Goal: Transaction & Acquisition: Book appointment/travel/reservation

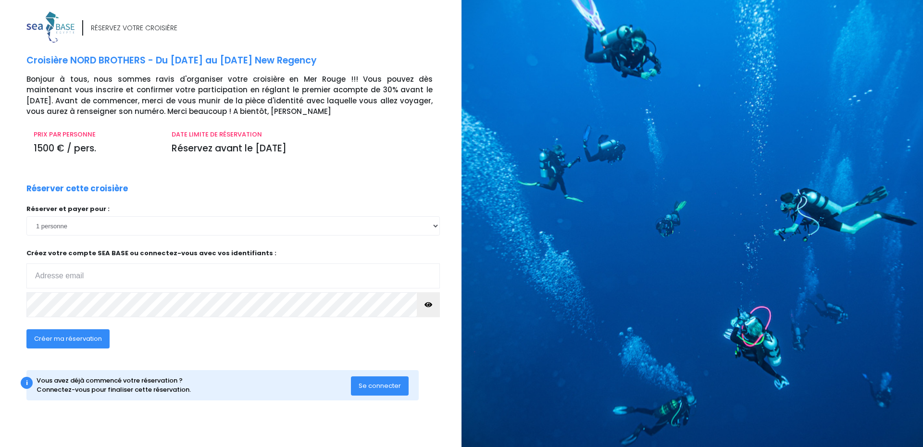
type input "raphaelle.aujard@gmail.com"
click at [122, 279] on input "[EMAIL_ADDRESS][DOMAIN_NAME]" at bounding box center [232, 275] width 413 height 25
click at [227, 353] on div "Créer ma réservation" at bounding box center [191, 342] width 345 height 37
click at [90, 340] on span "Créer ma réservation" at bounding box center [68, 338] width 68 height 9
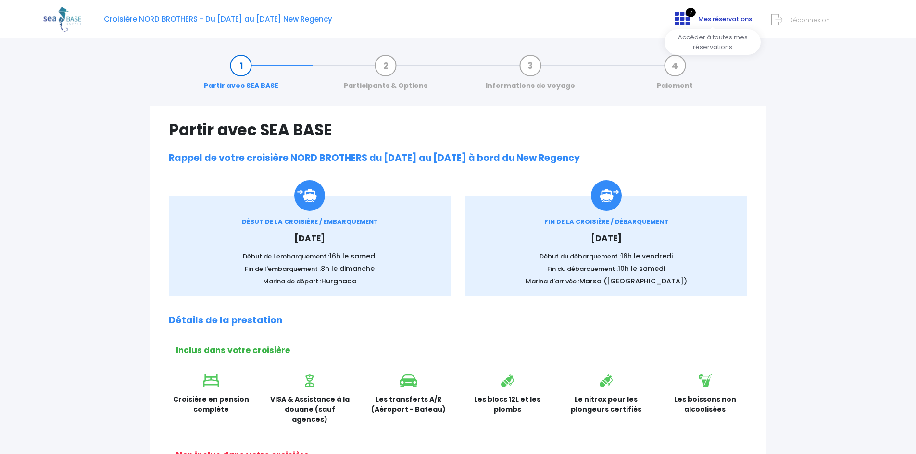
click at [681, 20] on icon at bounding box center [682, 18] width 15 height 15
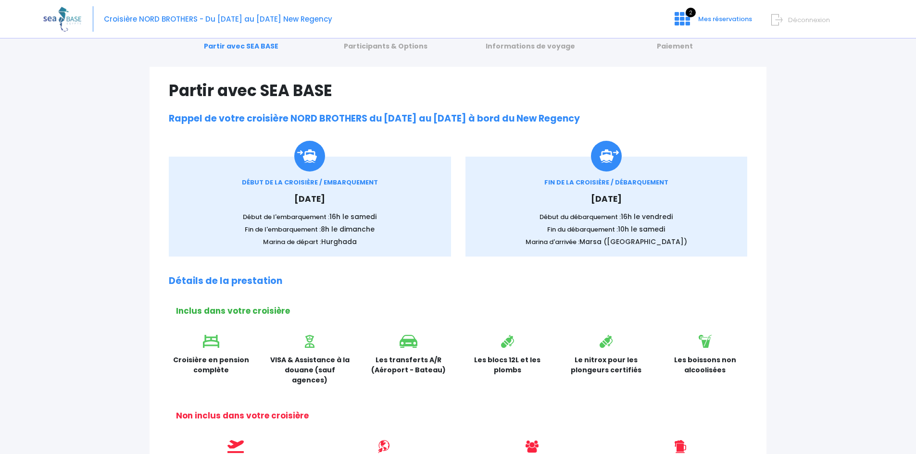
scroll to position [39, 0]
click at [392, 47] on link "Participants & Options" at bounding box center [385, 37] width 93 height 30
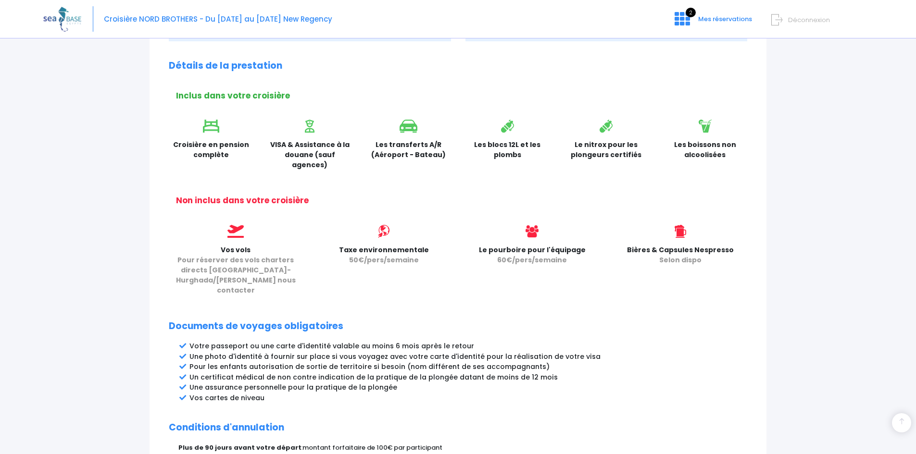
scroll to position [415, 0]
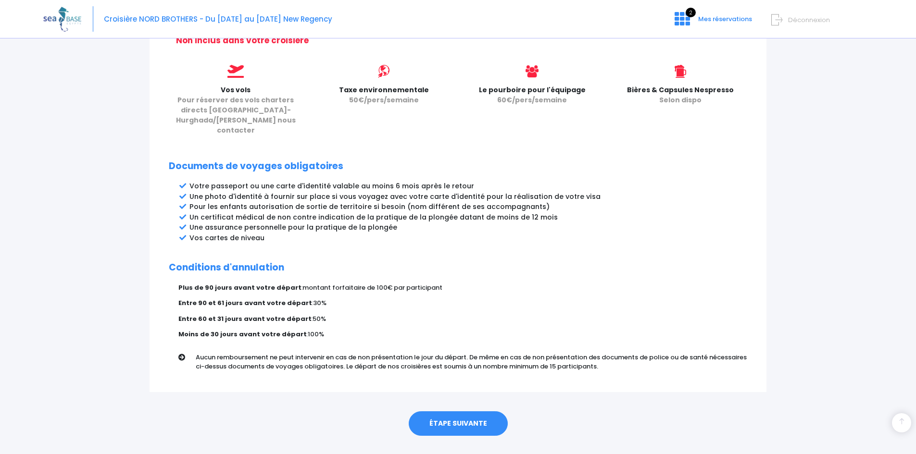
click at [443, 412] on link "ÉTAPE SUIVANTE" at bounding box center [458, 424] width 99 height 25
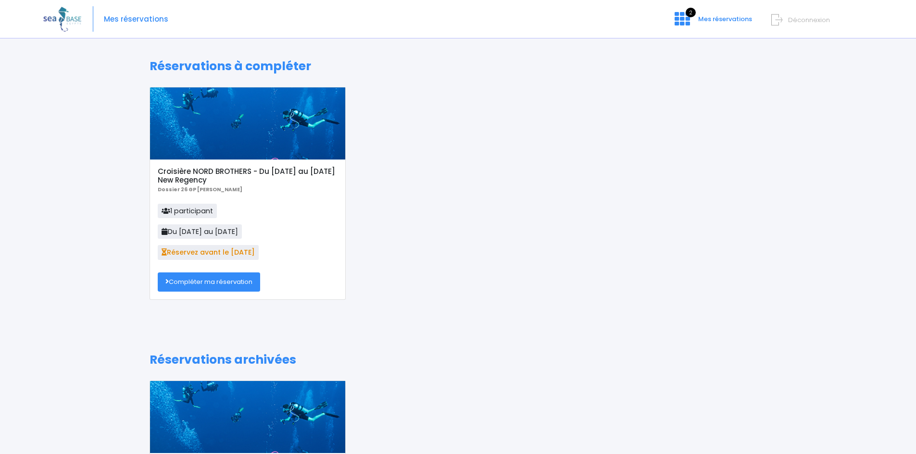
click at [132, 25] on div "Mes réservations 2 Mes réservations Déconnexion" at bounding box center [450, 19] width 815 height 38
click at [65, 22] on img at bounding box center [62, 19] width 38 height 25
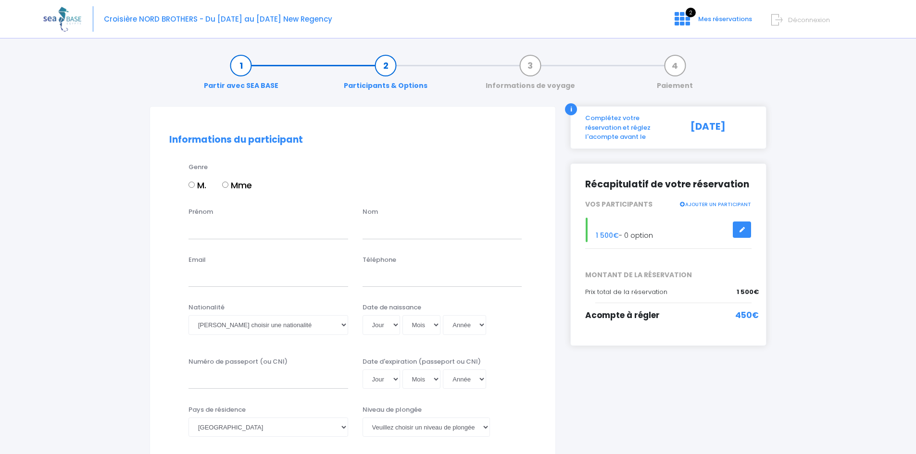
click at [780, 20] on icon at bounding box center [776, 20] width 11 height 16
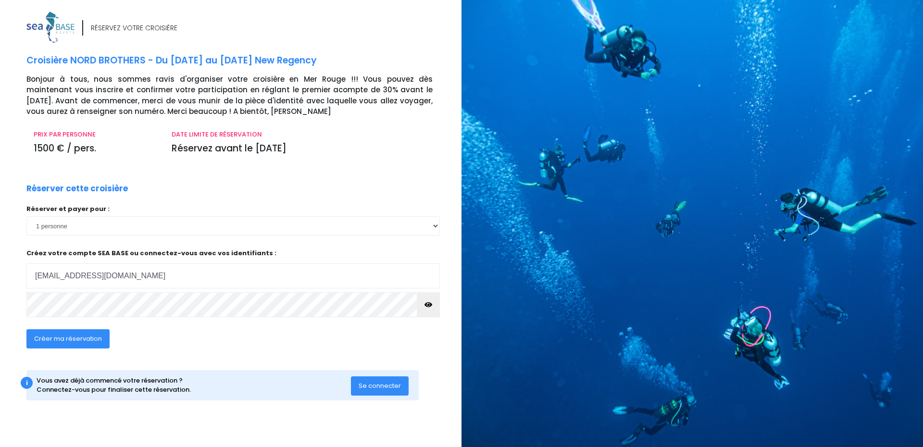
click at [88, 278] on input "raphaelle.aujard@gmail.com" at bounding box center [232, 275] width 413 height 25
type input "alix.eledjam@gmail.com"
click at [433, 307] on button "button" at bounding box center [428, 304] width 23 height 25
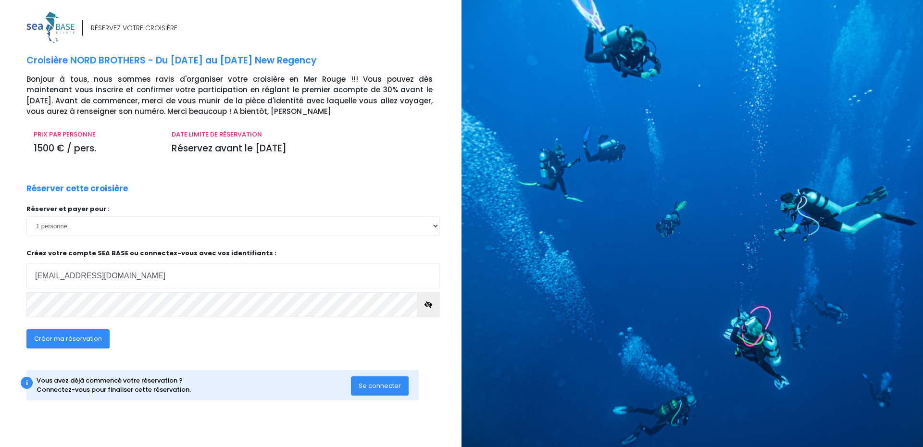
click at [55, 340] on span "Créer ma réservation" at bounding box center [68, 338] width 68 height 9
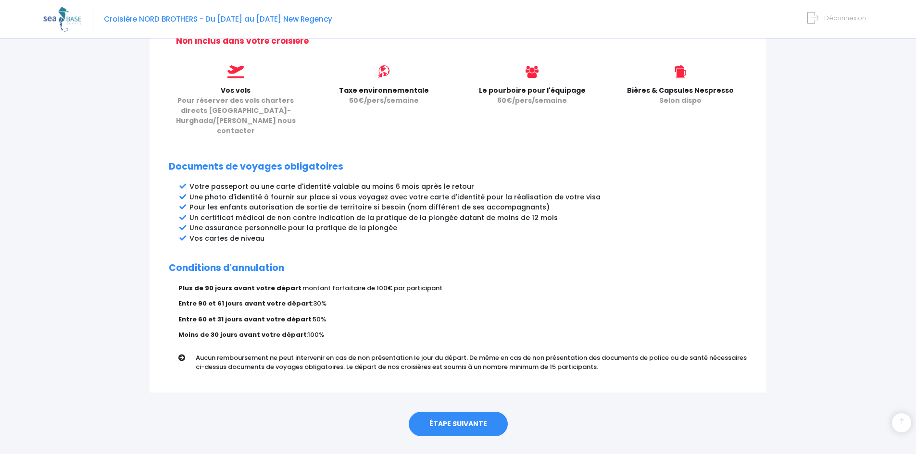
scroll to position [413, 0]
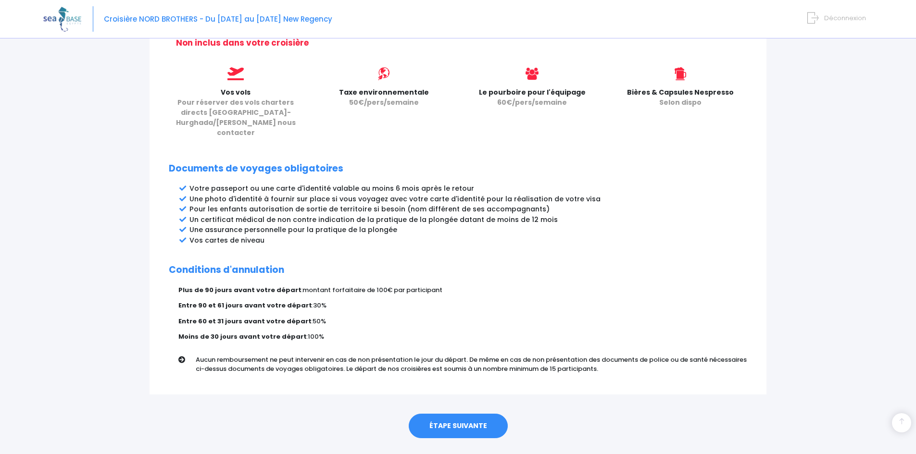
click at [475, 414] on link "ÉTAPE SUIVANTE" at bounding box center [458, 426] width 99 height 25
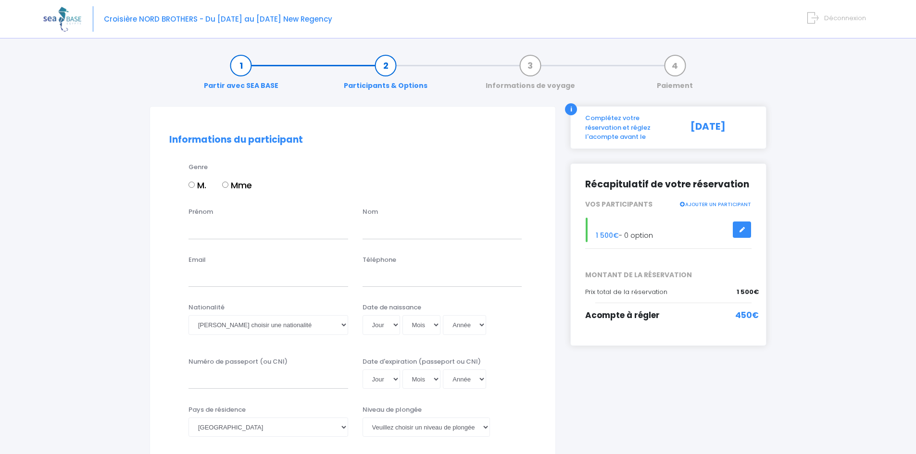
click at [225, 184] on input "Mme" at bounding box center [225, 185] width 6 height 6
radio input "true"
click at [226, 239] on div "Prénom Nom" at bounding box center [352, 226] width 381 height 38
click at [230, 230] on input "Prénom" at bounding box center [268, 229] width 160 height 19
type input "Alix"
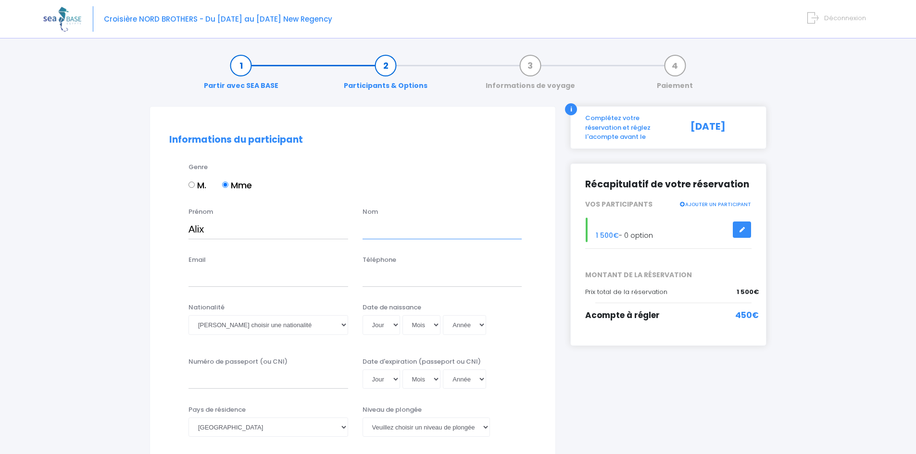
type input "ELEDJAM"
type input "alix.eledjam@e-medicom.fr"
type input "0647323565"
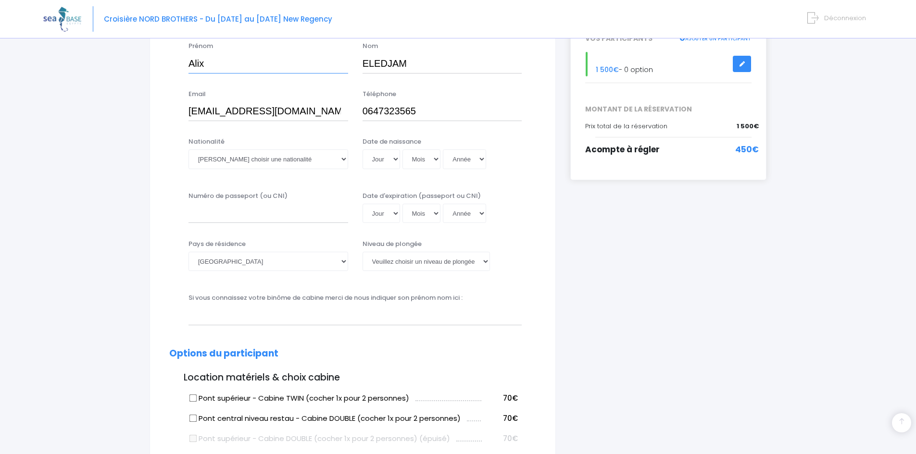
scroll to position [165, 0]
click at [276, 162] on select "Veuillez choisir une nationalité Afghane Albanaise Algerienne Allemande America…" at bounding box center [268, 159] width 160 height 19
select select "Française"
click at [188, 150] on select "Veuillez choisir une nationalité Afghane Albanaise Algerienne Allemande America…" at bounding box center [268, 159] width 160 height 19
click at [389, 163] on select "Jour 01 02 03 04 05 06 07 08 09 10 11 12 13 14 15 16 17 18 19 20 21 22 23 24 25…" at bounding box center [382, 159] width 38 height 19
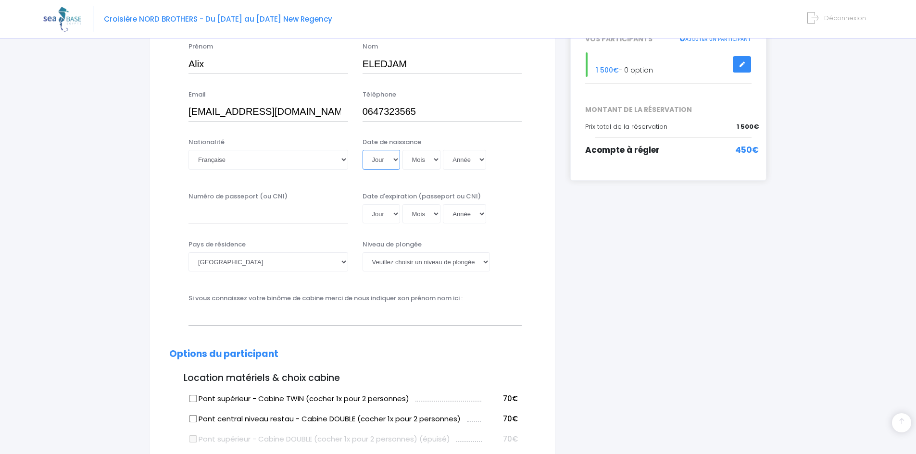
select select "29"
click at [363, 150] on select "Jour 01 02 03 04 05 06 07 08 09 10 11 12 13 14 15 16 17 18 19 20 21 22 23 24 25…" at bounding box center [382, 159] width 38 height 19
click at [418, 159] on select "Mois 01 02 03 04 05 06 07 08 09 10 11 12" at bounding box center [421, 159] width 38 height 19
select select "11"
click at [402, 150] on select "Mois 01 02 03 04 05 06 07 08 09 10 11 12" at bounding box center [421, 159] width 38 height 19
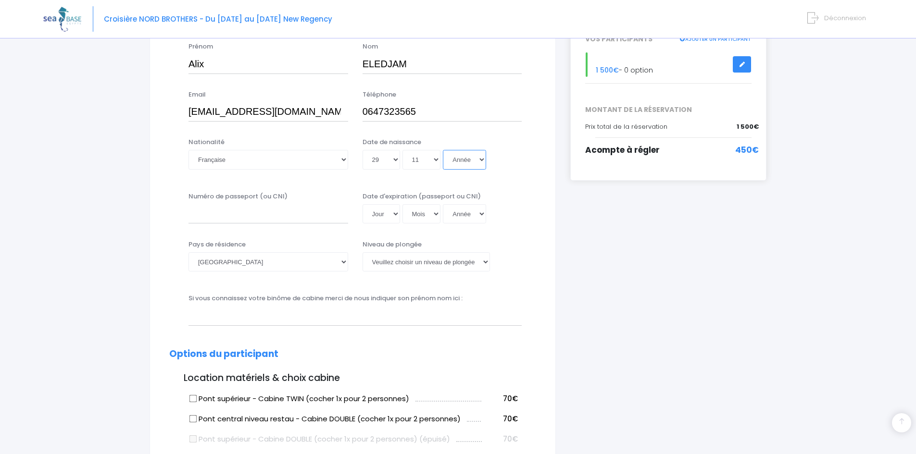
click at [467, 159] on select "Année 2045 2044 2043 2042 2041 2040 2039 2038 2037 2036 2035 2034 2033 2032 203…" at bounding box center [464, 159] width 43 height 19
select select "1979"
click at [443, 150] on select "Année 2045 2044 2043 2042 2041 2040 2039 2038 2037 2036 2035 2034 2033 2032 203…" at bounding box center [464, 159] width 43 height 19
type input "1979-11-29"
click at [243, 220] on input "Numéro de passeport (ou CNI)" at bounding box center [268, 213] width 160 height 19
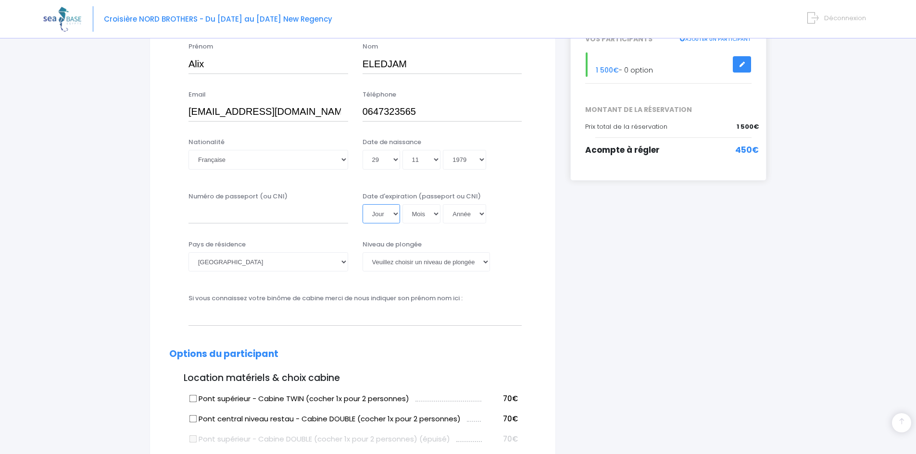
click at [375, 216] on select "Jour 01 02 03 04 05 06 07 08 09 10 11 12 13 14 15 16 17 18 19 20 21 22 23 24 25…" at bounding box center [382, 213] width 38 height 19
select select "10"
click at [363, 204] on select "Jour 01 02 03 04 05 06 07 08 09 10 11 12 13 14 15 16 17 18 19 20 21 22 23 24 25…" at bounding box center [382, 213] width 38 height 19
click at [431, 220] on select "Mois 01 02 03 04 05 06 07 08 09 10 11 12" at bounding box center [421, 213] width 38 height 19
select select "03"
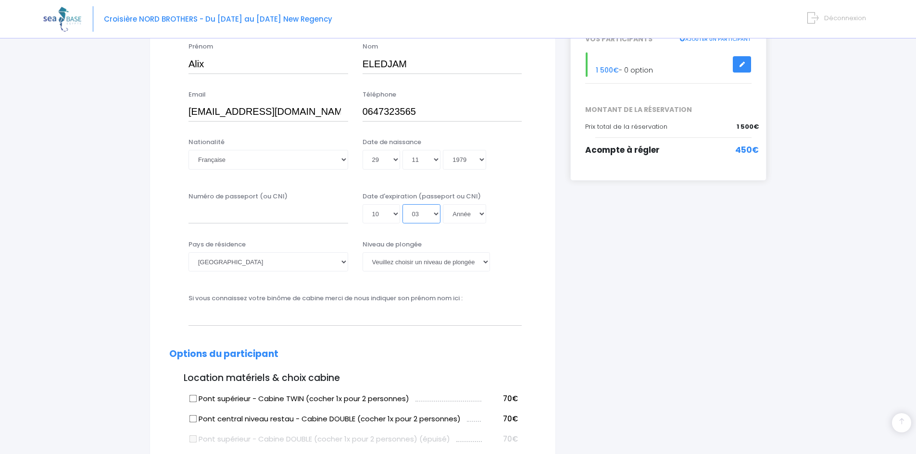
click at [402, 204] on select "Mois 01 02 03 04 05 06 07 08 09 10 11 12" at bounding box center [421, 213] width 38 height 19
click at [481, 211] on select "Année 2045 2044 2043 2042 2041 2040 2039 2038 2037 2036 2035 2034 2033 2032 203…" at bounding box center [464, 213] width 43 height 19
select select "2032"
click at [443, 204] on select "Année 2045 2044 2043 2042 2041 2040 2039 2038 2037 2036 2035 2034 2033 2032 203…" at bounding box center [464, 213] width 43 height 19
type input "[DATE]"
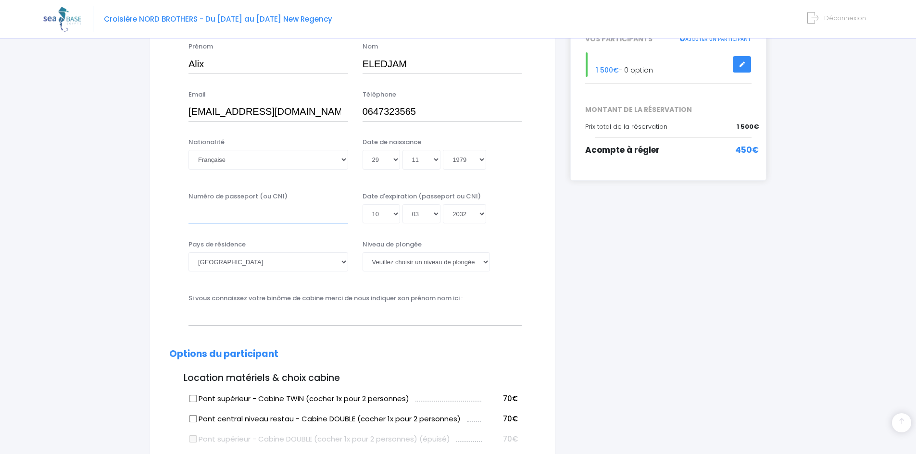
click at [230, 209] on input "Numéro de passeport (ou CNI)" at bounding box center [268, 213] width 160 height 19
type input "22CA71577"
click at [397, 268] on select "Veuillez choisir un niveau de plongée Non plongeur Junior OW diver Adventure OW…" at bounding box center [426, 261] width 127 height 19
select select "N3"
click at [363, 252] on select "Veuillez choisir un niveau de plongée Non plongeur Junior OW diver Adventure OW…" at bounding box center [426, 261] width 127 height 19
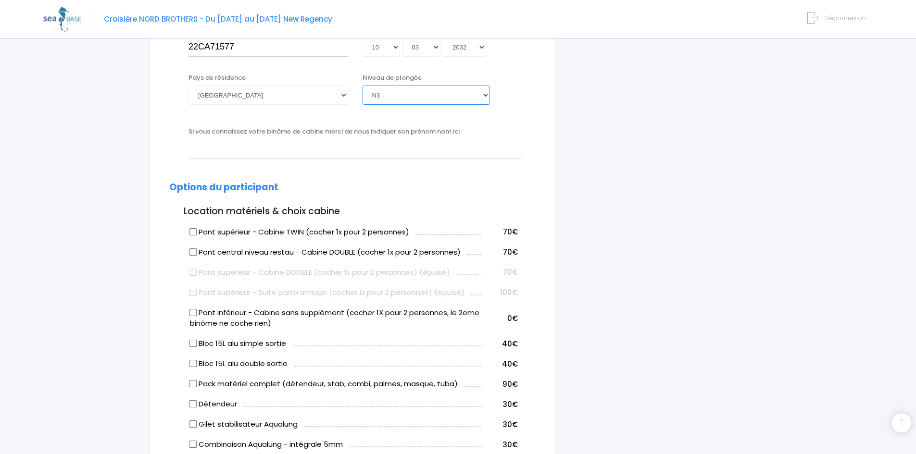
scroll to position [332, 0]
click at [330, 146] on input "text" at bounding box center [354, 149] width 333 height 19
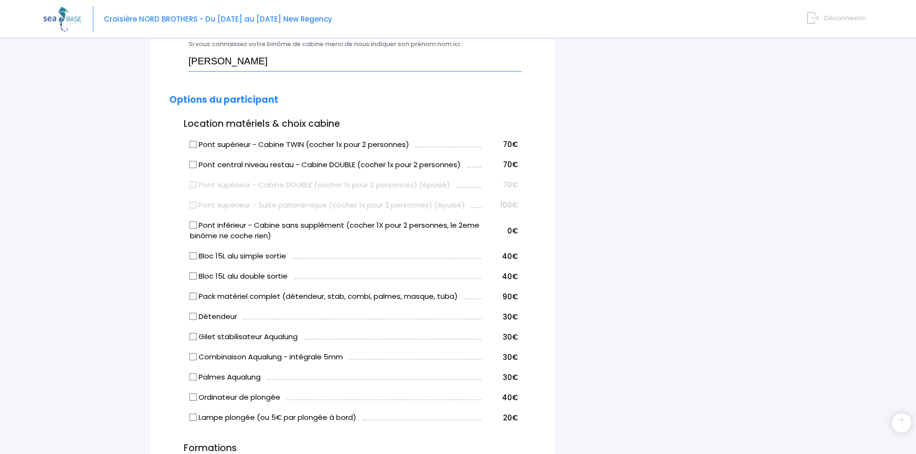
scroll to position [421, 0]
type input "Raphaëlle"
click at [192, 140] on input "Pont supérieur - Cabine TWIN (cocher 1x pour 2 personnes)" at bounding box center [193, 143] width 8 height 8
checkbox input "true"
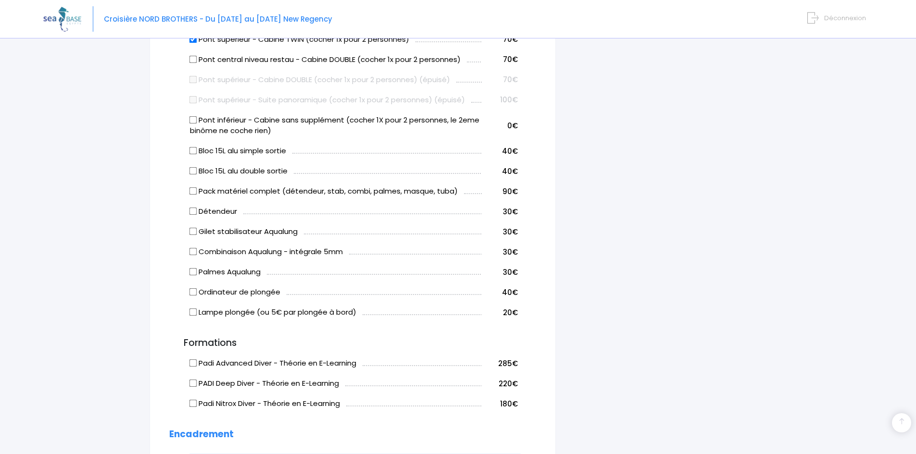
scroll to position [528, 0]
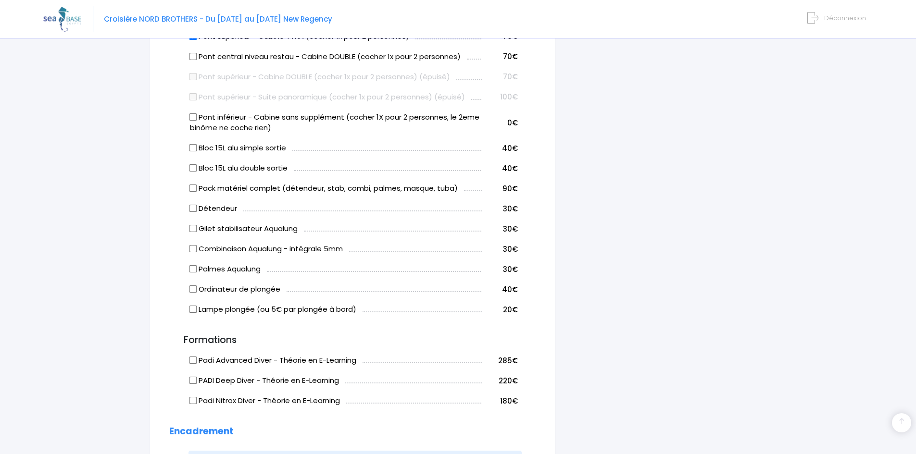
click at [192, 167] on input "Bloc 15L alu double sortie" at bounding box center [193, 168] width 8 height 8
checkbox input "true"
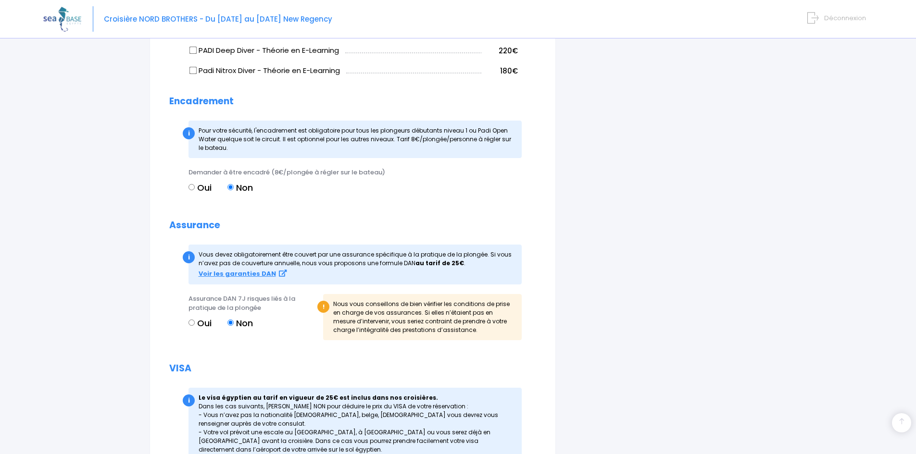
scroll to position [1007, 0]
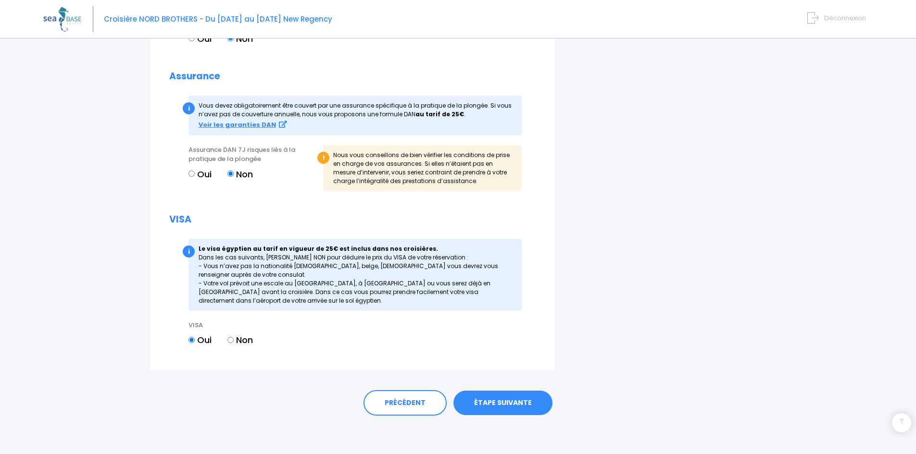
click at [502, 405] on link "ÉTAPE SUIVANTE" at bounding box center [502, 403] width 99 height 25
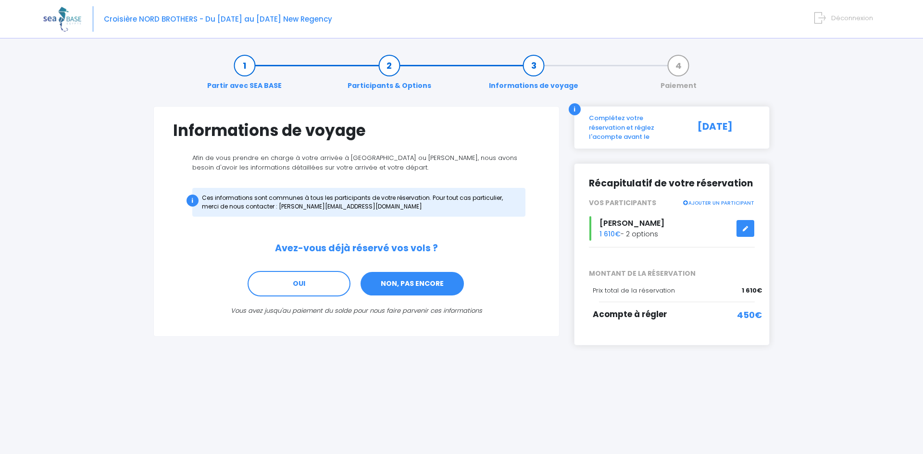
click at [435, 289] on link "NON, PAS ENCORE" at bounding box center [412, 284] width 105 height 26
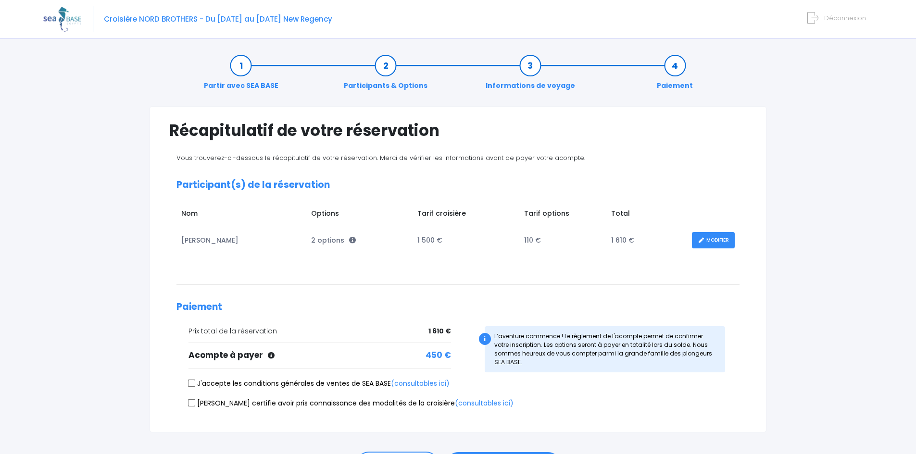
click at [190, 385] on input "J'accepte les conditions générales de ventes de SEA BASE (consultables ici)" at bounding box center [192, 384] width 8 height 8
checkbox input "true"
click at [190, 400] on input "[PERSON_NAME] certifie avoir pris connaissance des modalités de la croisière (c…" at bounding box center [192, 403] width 8 height 8
checkbox input "true"
click at [382, 65] on link "Participants & Options" at bounding box center [385, 76] width 93 height 30
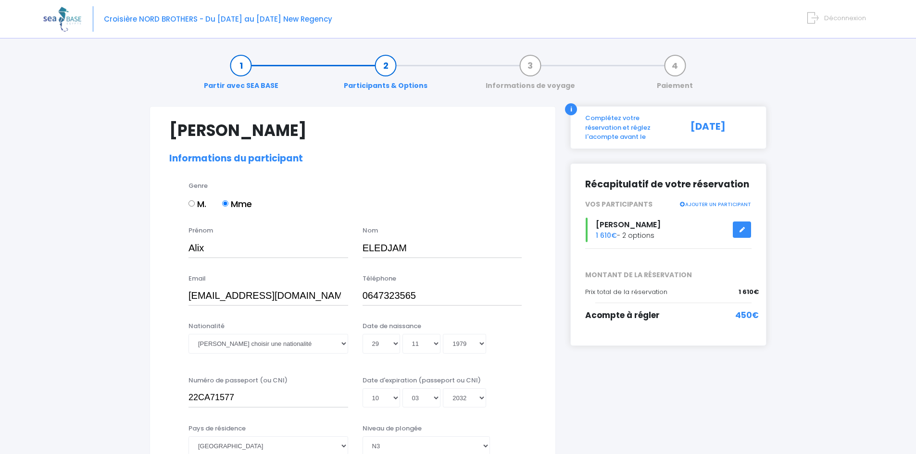
select select "N3"
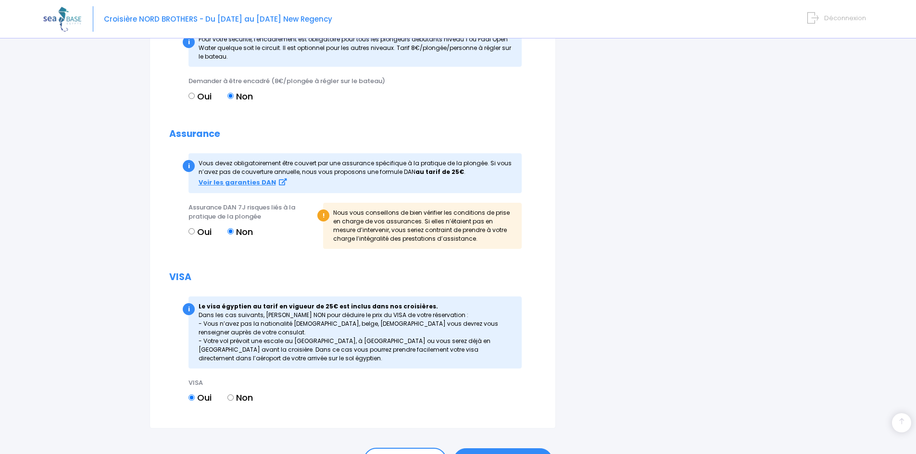
scroll to position [1026, 0]
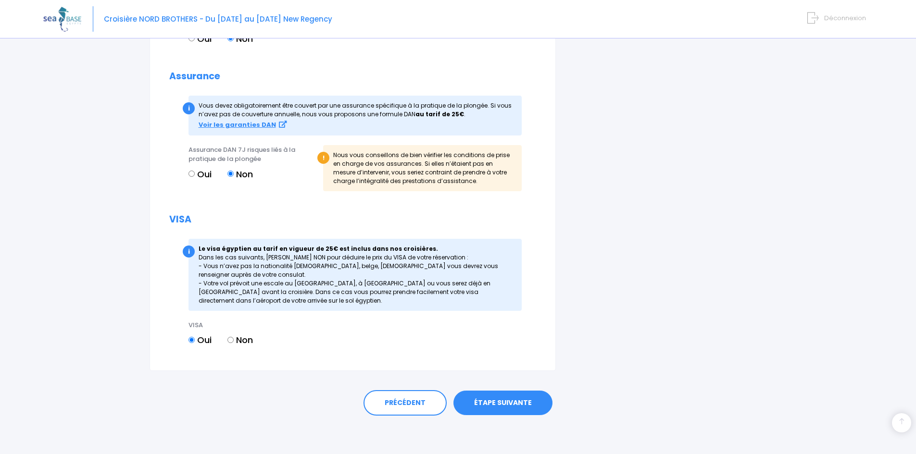
click at [498, 400] on link "ÉTAPE SUIVANTE" at bounding box center [502, 403] width 99 height 25
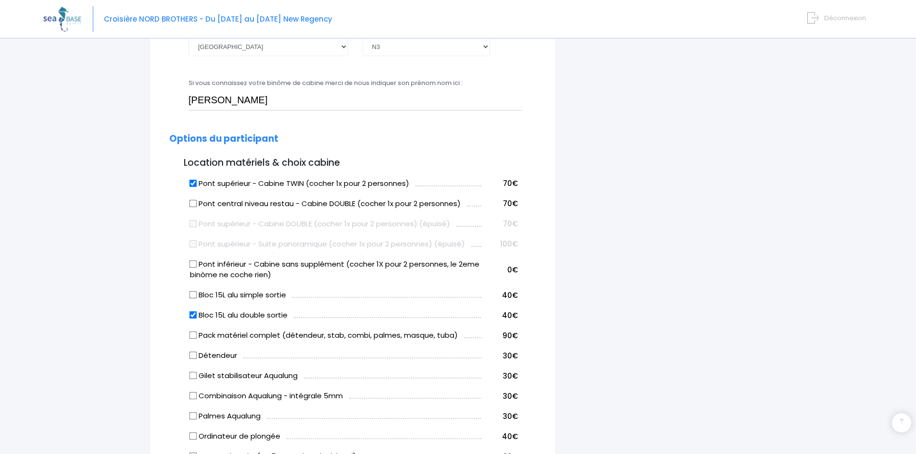
scroll to position [238, 0]
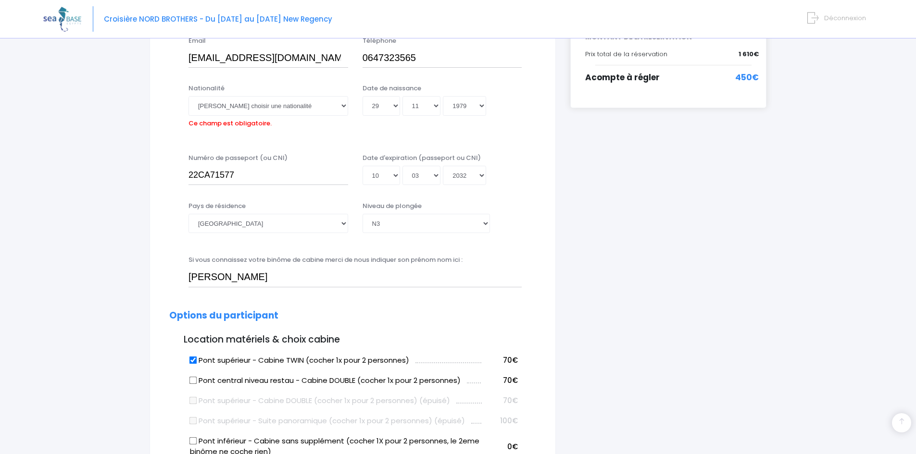
click at [283, 116] on div "Nationalité Veuillez choisir une nationalité Afghane Albanaise Algerienne Allem…" at bounding box center [268, 107] width 160 height 47
click at [276, 100] on select "Veuillez choisir une nationalité Afghane Albanaise Algerienne Allemande America…" at bounding box center [268, 105] width 160 height 19
select select "Française"
click at [188, 96] on select "Veuillez choisir une nationalité Afghane Albanaise Algerienne Allemande America…" at bounding box center [268, 105] width 160 height 19
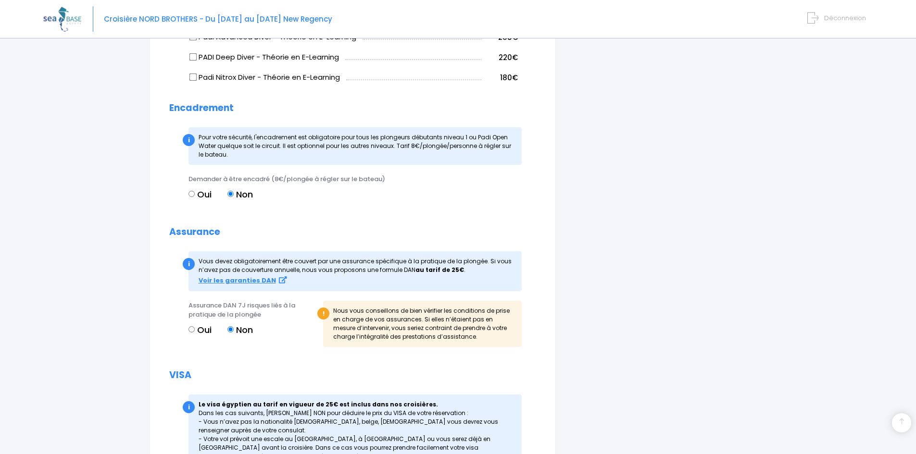
scroll to position [1026, 0]
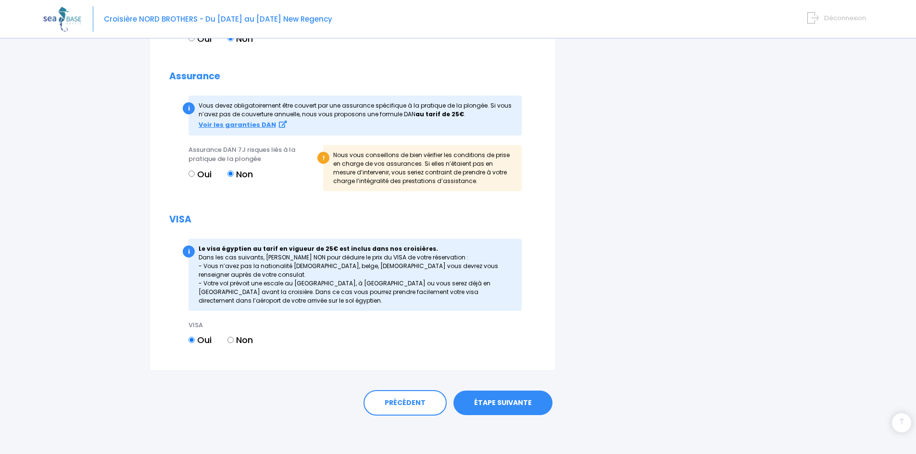
click at [513, 408] on link "ÉTAPE SUIVANTE" at bounding box center [502, 403] width 99 height 25
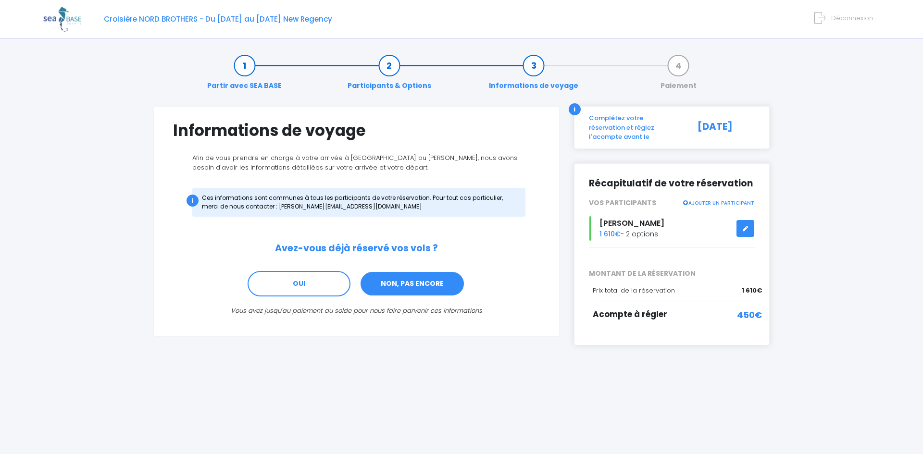
click at [391, 283] on link "NON, PAS ENCORE" at bounding box center [412, 284] width 105 height 26
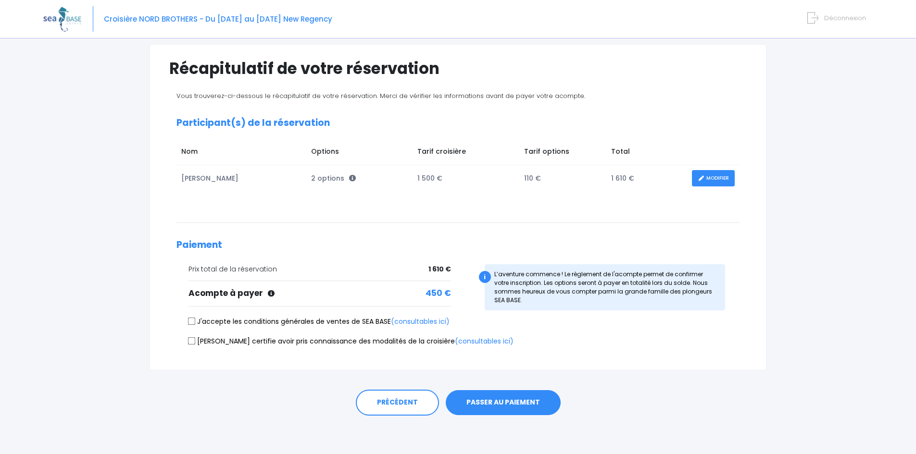
scroll to position [62, 0]
click at [187, 325] on div "J'accepte les conditions générales de ventes de SEA BASE (consultables ici)" at bounding box center [457, 323] width 563 height 13
click at [192, 324] on input "J'accepte les conditions générales de ventes de SEA BASE (consultables ici)" at bounding box center [192, 322] width 8 height 8
checkbox input "true"
click at [194, 339] on input "[PERSON_NAME] certifie avoir pris connaissance des modalités de la croisière (c…" at bounding box center [192, 342] width 8 height 8
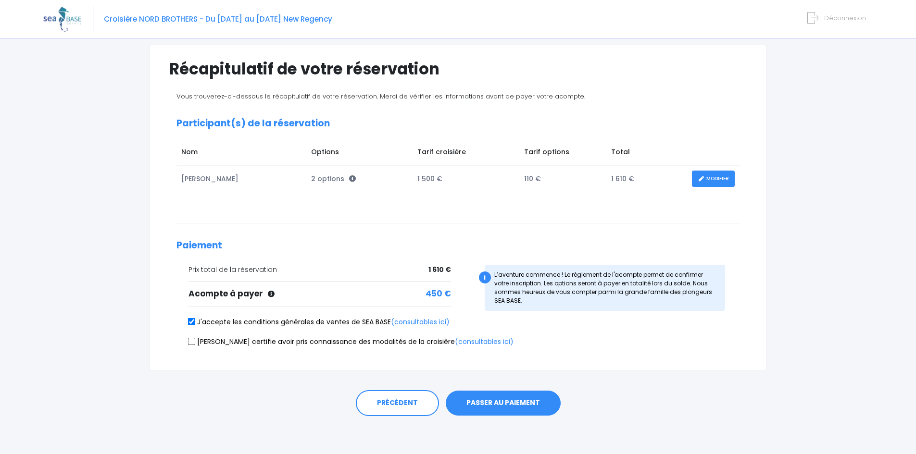
checkbox input "true"
click at [529, 404] on button "PASSER AU PAIEMENT" at bounding box center [503, 403] width 115 height 25
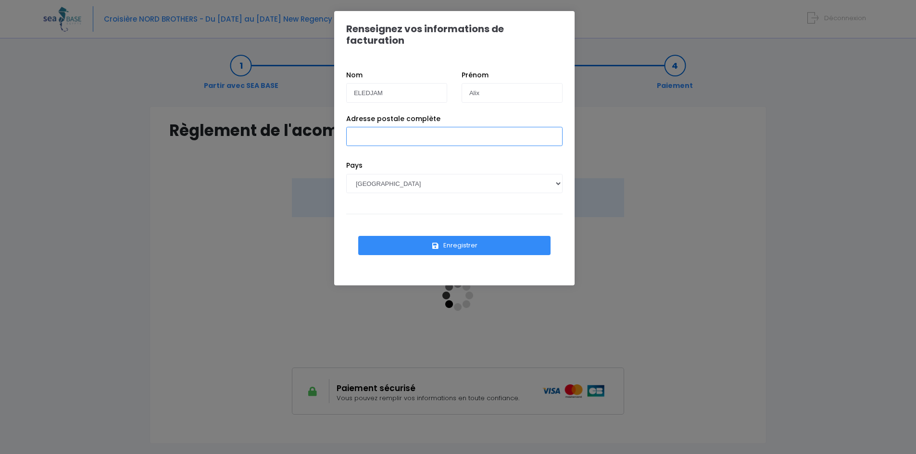
click at [421, 127] on input "Adresse postale complète" at bounding box center [454, 136] width 216 height 19
type input "[STREET_ADDRESS][PERSON_NAME]"
drag, startPoint x: 433, startPoint y: 235, endPoint x: 411, endPoint y: 234, distance: 21.7
click at [411, 236] on button "Enregistrer" at bounding box center [454, 245] width 192 height 19
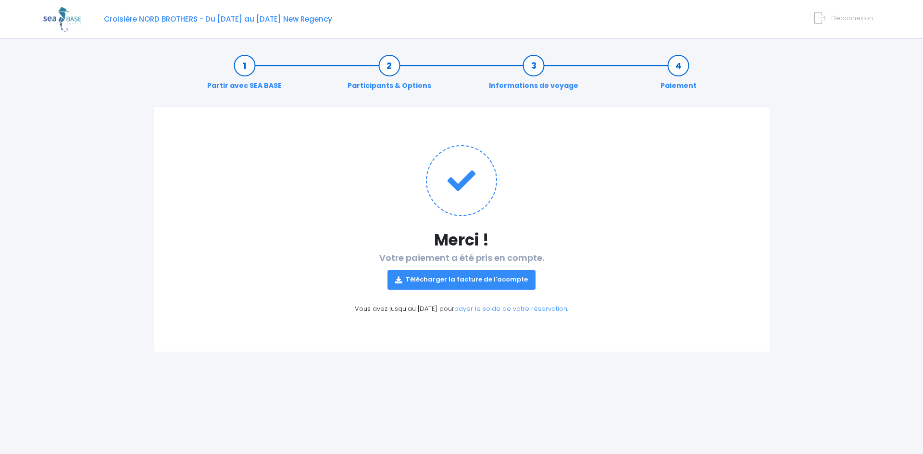
click at [469, 281] on link "Télécharger la facture de l'acompte" at bounding box center [462, 279] width 148 height 19
click at [500, 102] on div "Partir avec SEA BASE Participants & Options Informations de voyage Paiement" at bounding box center [461, 76] width 617 height 62
